Goal: Task Accomplishment & Management: Complete application form

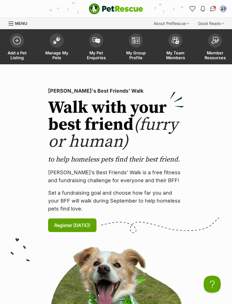
click at [54, 48] on link "Manage My Pets" at bounding box center [57, 48] width 40 height 34
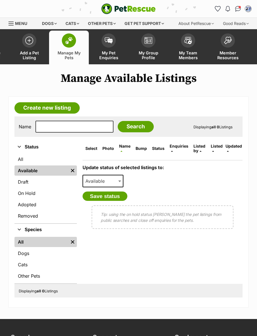
click at [28, 44] on span at bounding box center [29, 40] width 14 height 14
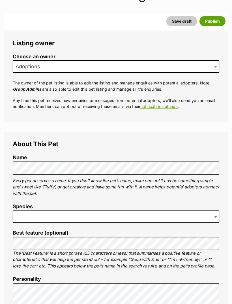
scroll to position [84, 0]
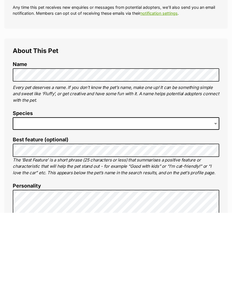
click at [99, 209] on span at bounding box center [116, 215] width 207 height 12
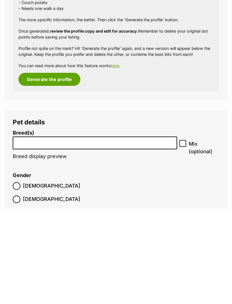
scroll to position [503, 0]
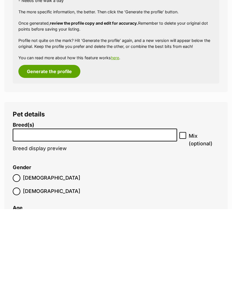
click at [135, 226] on input "search" at bounding box center [95, 229] width 161 height 6
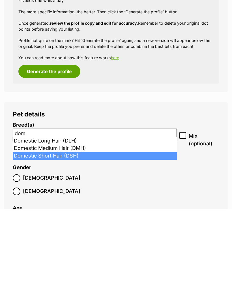
type input "dom"
select select "252102"
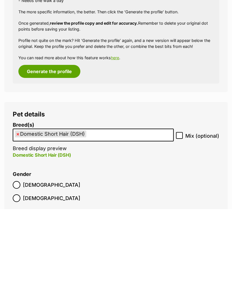
scroll to position [599, 0]
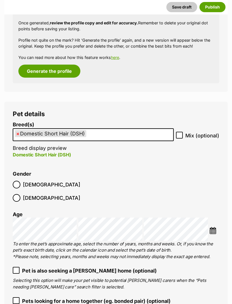
click at [46, 194] on label "Female" at bounding box center [47, 198] width 68 height 8
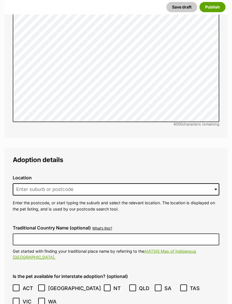
scroll to position [1244, 0]
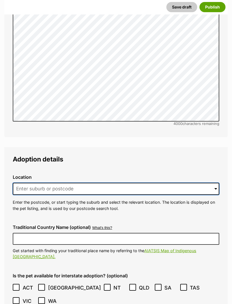
click at [155, 183] on input at bounding box center [116, 189] width 207 height 12
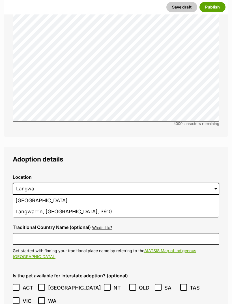
click at [86, 206] on li "Langwarrin, Victoria, 3910" at bounding box center [116, 211] width 206 height 11
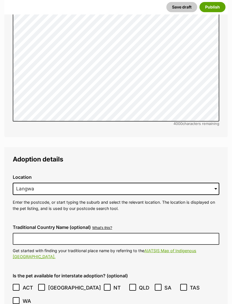
type input "Langwarrin, Victoria, 3910"
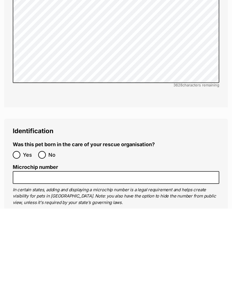
scroll to position [1733, 0]
click at [39, 246] on input "No" at bounding box center [42, 250] width 8 height 8
radio input "true"
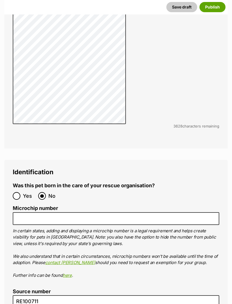
scroll to position [1825, 0]
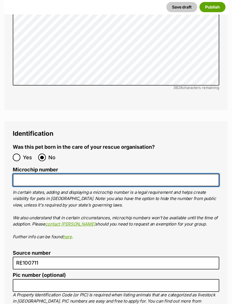
click at [52, 174] on input "Microchip number" at bounding box center [116, 180] width 207 height 13
click at [50, 174] on input "Microchip number" at bounding box center [116, 180] width 207 height 13
paste input "991001005226381"
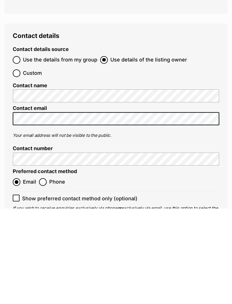
scroll to position [2116, 0]
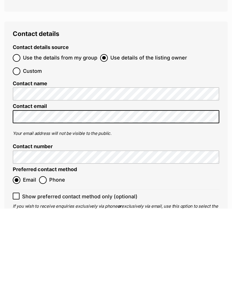
type input "991001005226381"
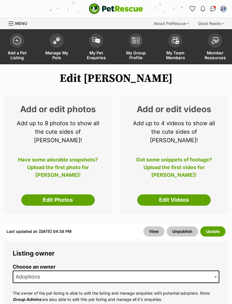
click at [69, 194] on link "Edit Photos" at bounding box center [58, 199] width 74 height 11
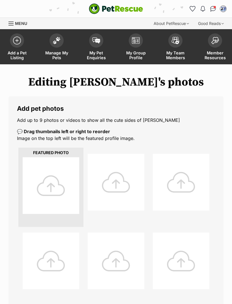
click at [56, 187] on div at bounding box center [51, 185] width 57 height 57
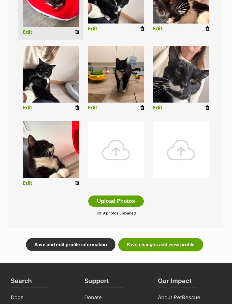
scroll to position [189, 0]
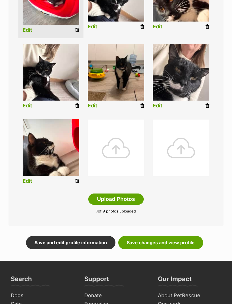
click at [182, 243] on link "Save changes and view profile" at bounding box center [160, 242] width 85 height 13
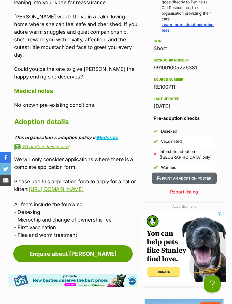
scroll to position [629, 0]
